Goal: Information Seeking & Learning: Learn about a topic

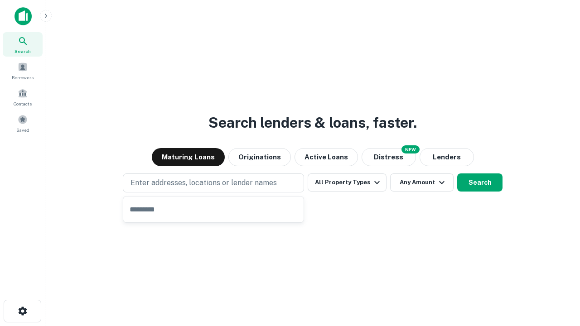
type input "**********"
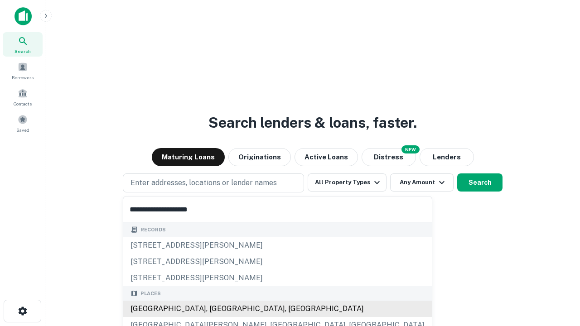
click at [217, 309] on div "[GEOGRAPHIC_DATA], [GEOGRAPHIC_DATA], [GEOGRAPHIC_DATA]" at bounding box center [277, 309] width 309 height 16
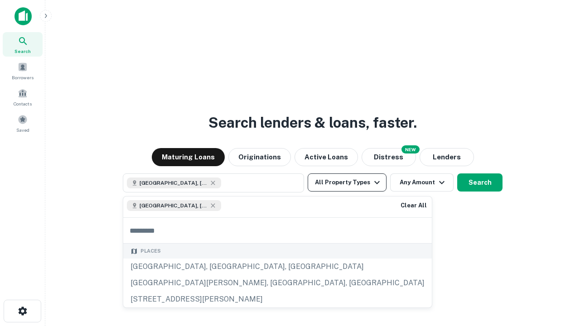
click at [347, 183] on button "All Property Types" at bounding box center [347, 183] width 79 height 18
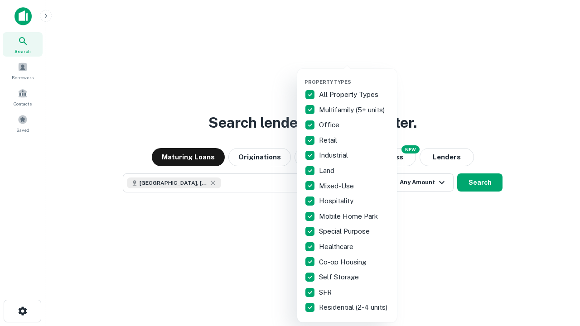
click at [354, 76] on button "button" at bounding box center [354, 76] width 100 height 0
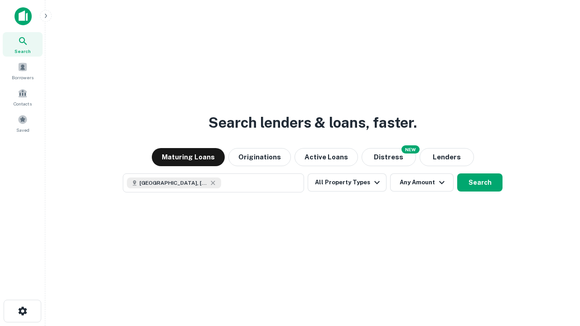
scroll to position [14, 0]
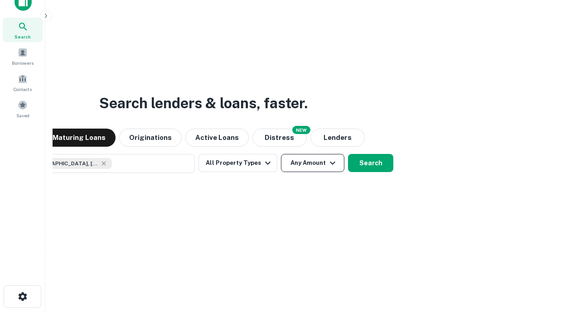
click at [281, 154] on button "Any Amount" at bounding box center [312, 163] width 63 height 18
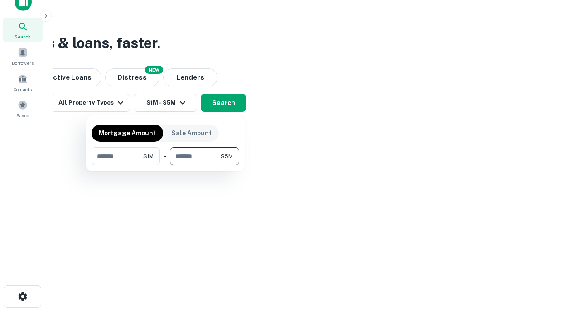
type input "*******"
click at [165, 165] on button "button" at bounding box center [166, 165] width 148 height 0
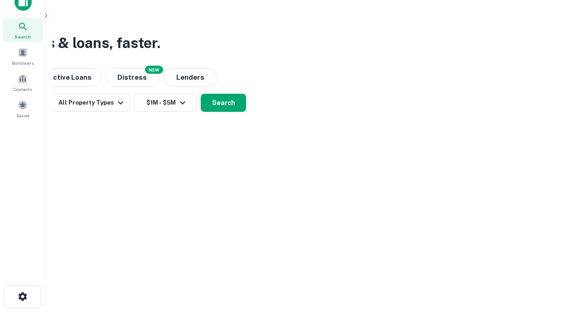
scroll to position [14, 0]
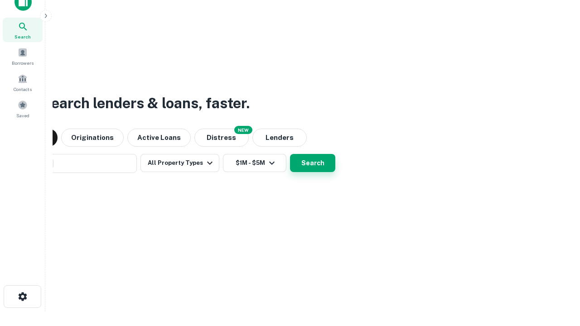
click at [290, 154] on button "Search" at bounding box center [312, 163] width 45 height 18
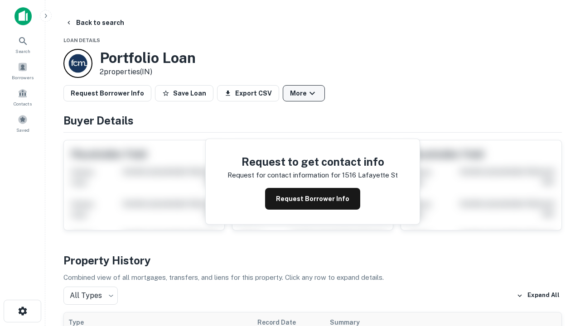
click at [304, 93] on button "More" at bounding box center [304, 93] width 42 height 16
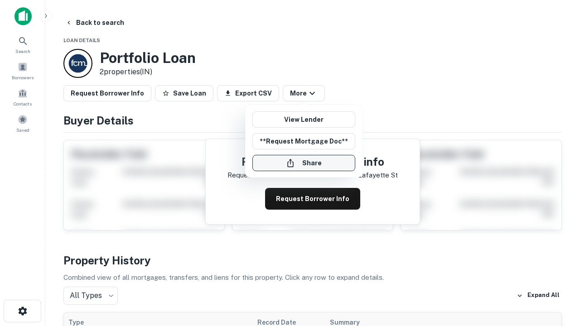
click at [304, 163] on button "Share" at bounding box center [303, 163] width 103 height 16
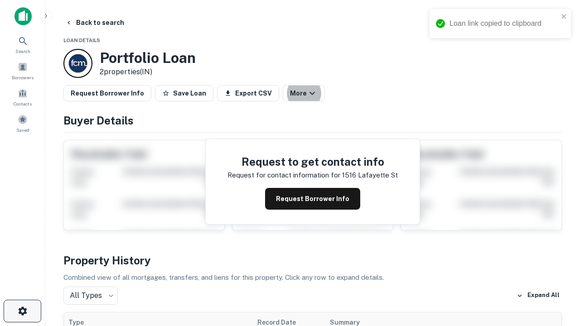
click at [22, 311] on icon "button" at bounding box center [22, 311] width 11 height 11
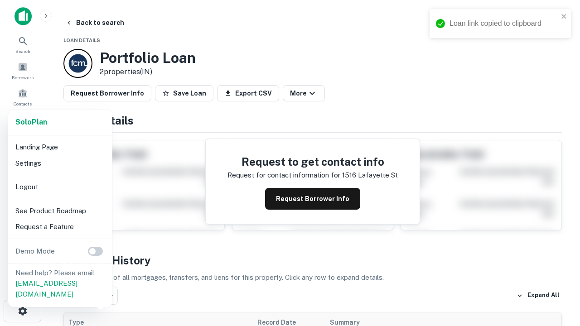
click at [60, 187] on li "Logout" at bounding box center [60, 187] width 97 height 16
